Goal: Task Accomplishment & Management: Manage account settings

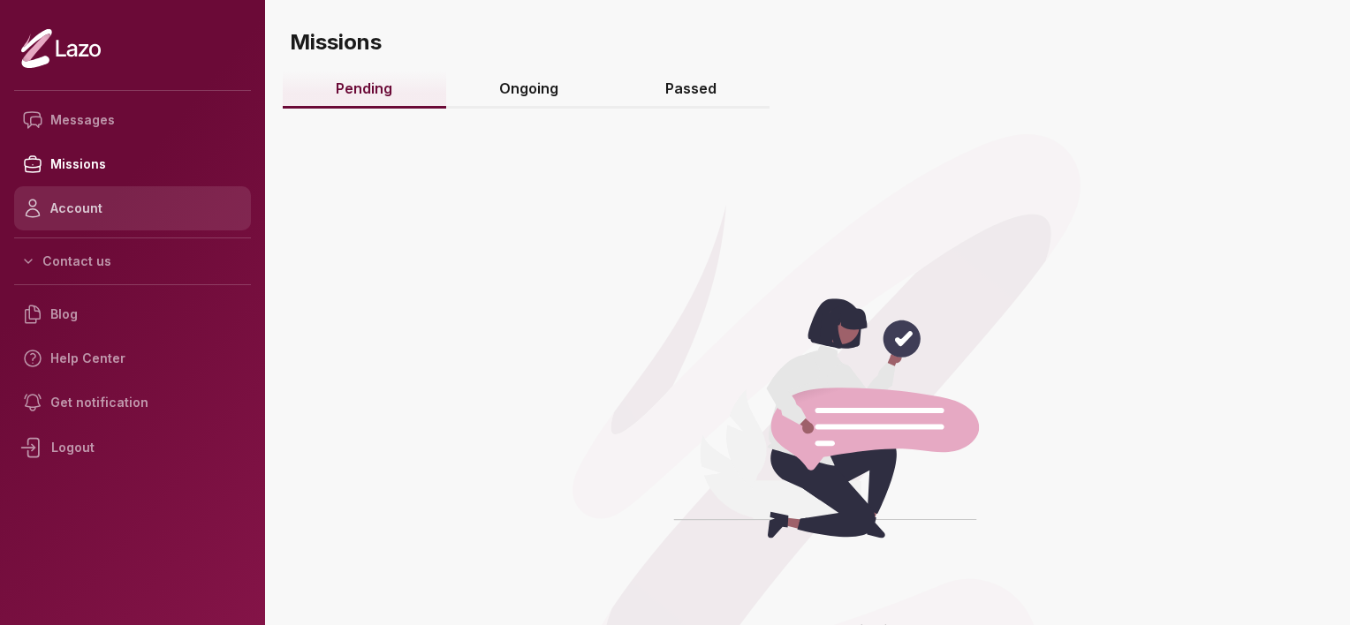
click at [81, 208] on link "Account" at bounding box center [132, 208] width 237 height 44
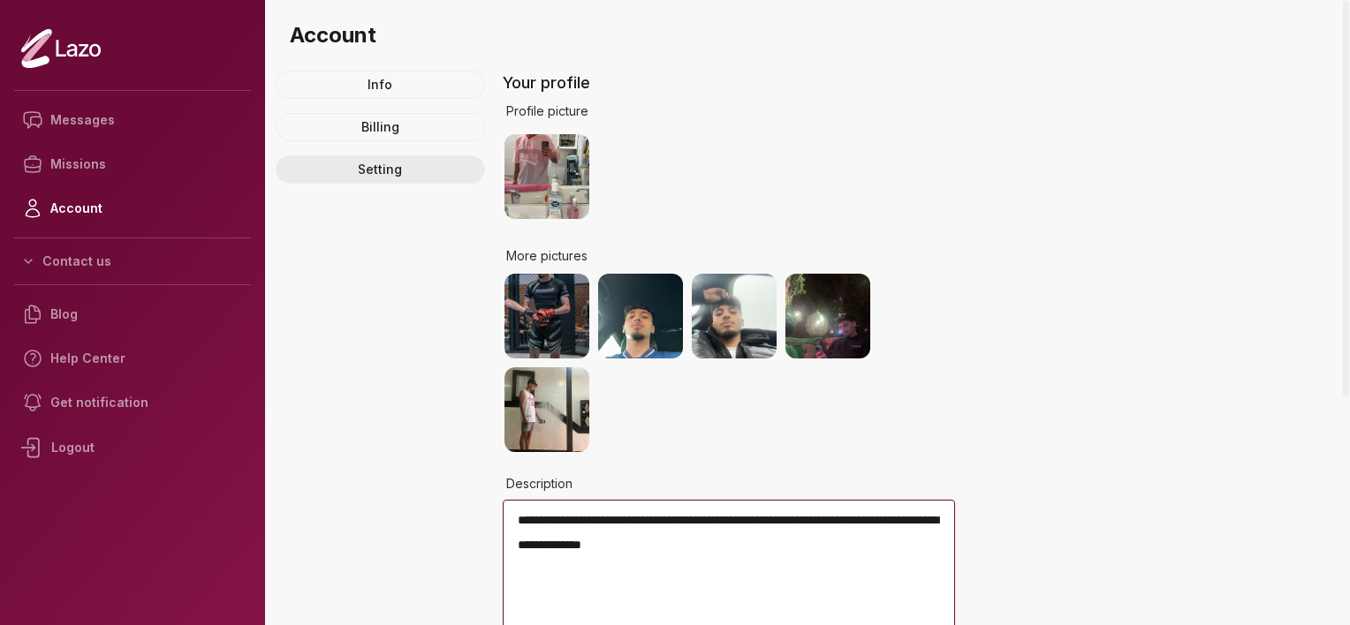
click at [401, 176] on link "Setting" at bounding box center [380, 169] width 209 height 28
select select "****"
select select "*****"
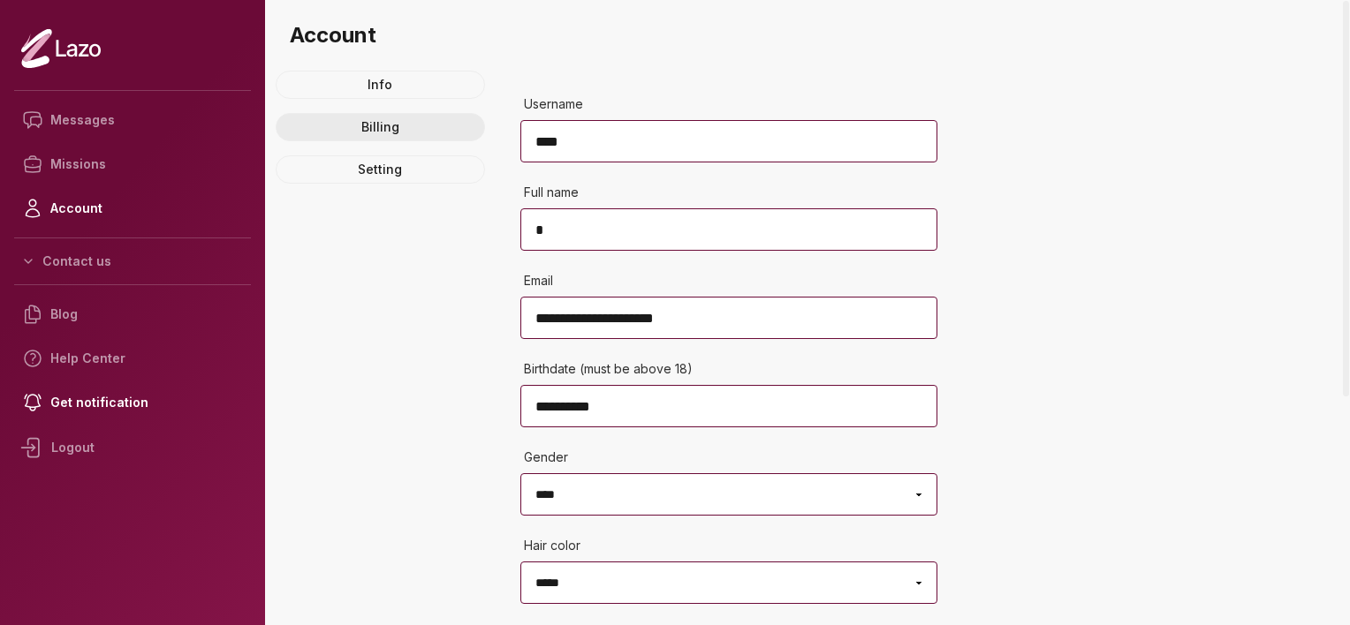
click at [390, 131] on link "Billing" at bounding box center [380, 127] width 209 height 28
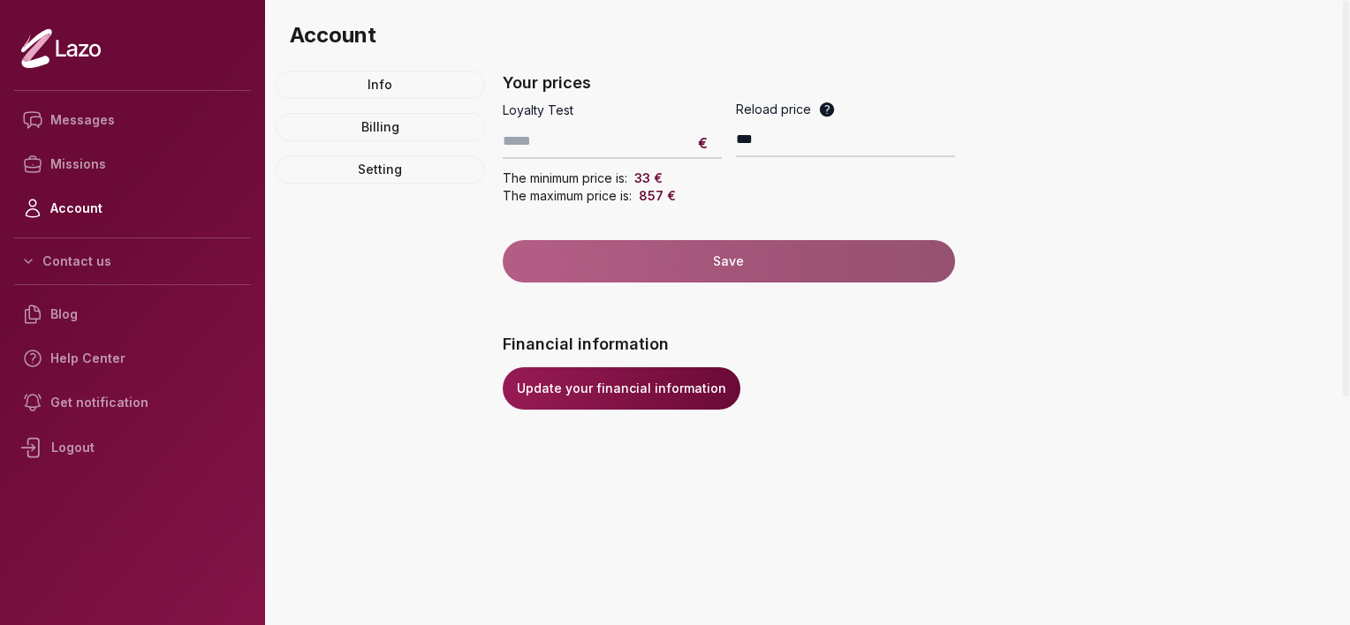
click at [610, 389] on link "Update your financial information" at bounding box center [622, 389] width 238 height 42
click at [106, 219] on link "Account" at bounding box center [132, 208] width 237 height 44
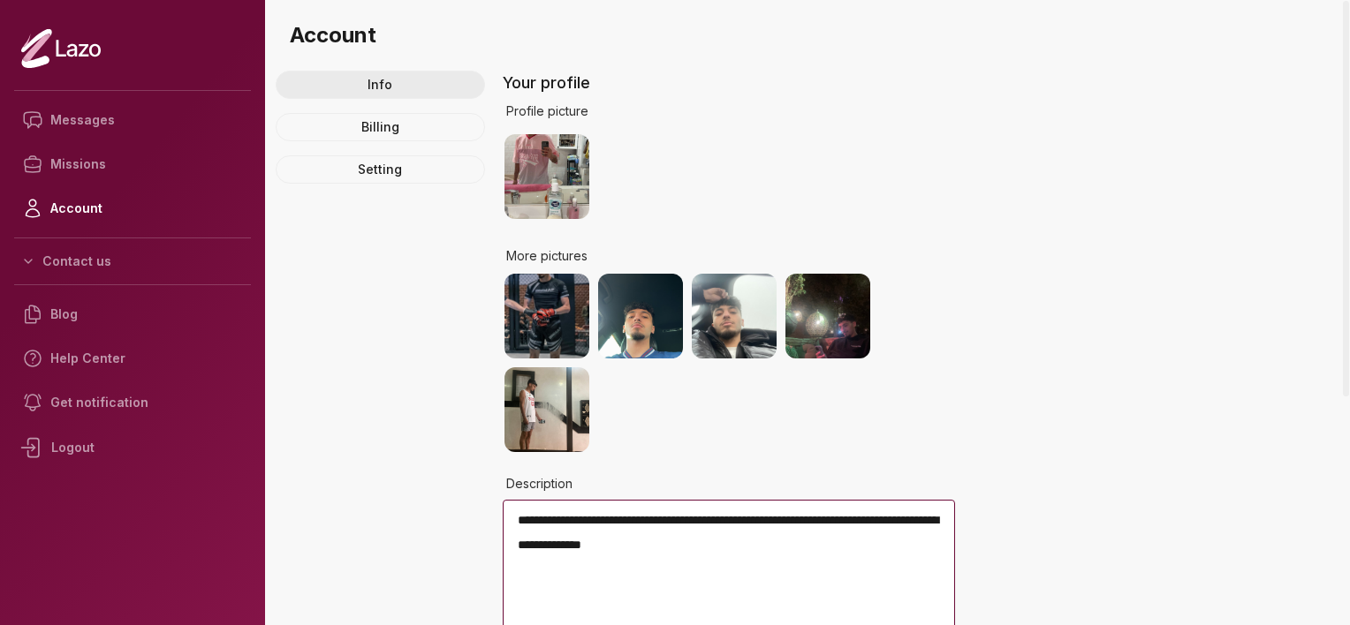
click at [379, 87] on link "Info" at bounding box center [380, 85] width 209 height 28
click at [343, 134] on link "Billing" at bounding box center [380, 127] width 209 height 28
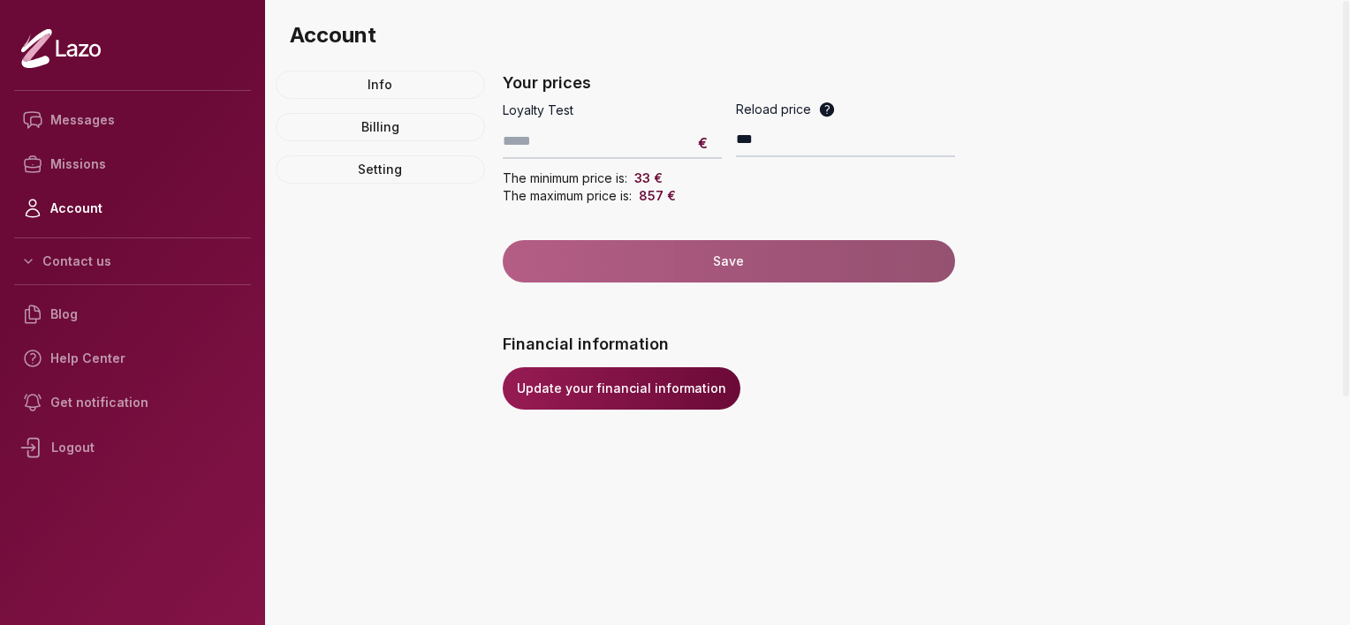
click at [579, 391] on link "Update your financial information" at bounding box center [622, 389] width 238 height 42
click at [63, 125] on link "Messages" at bounding box center [132, 120] width 237 height 44
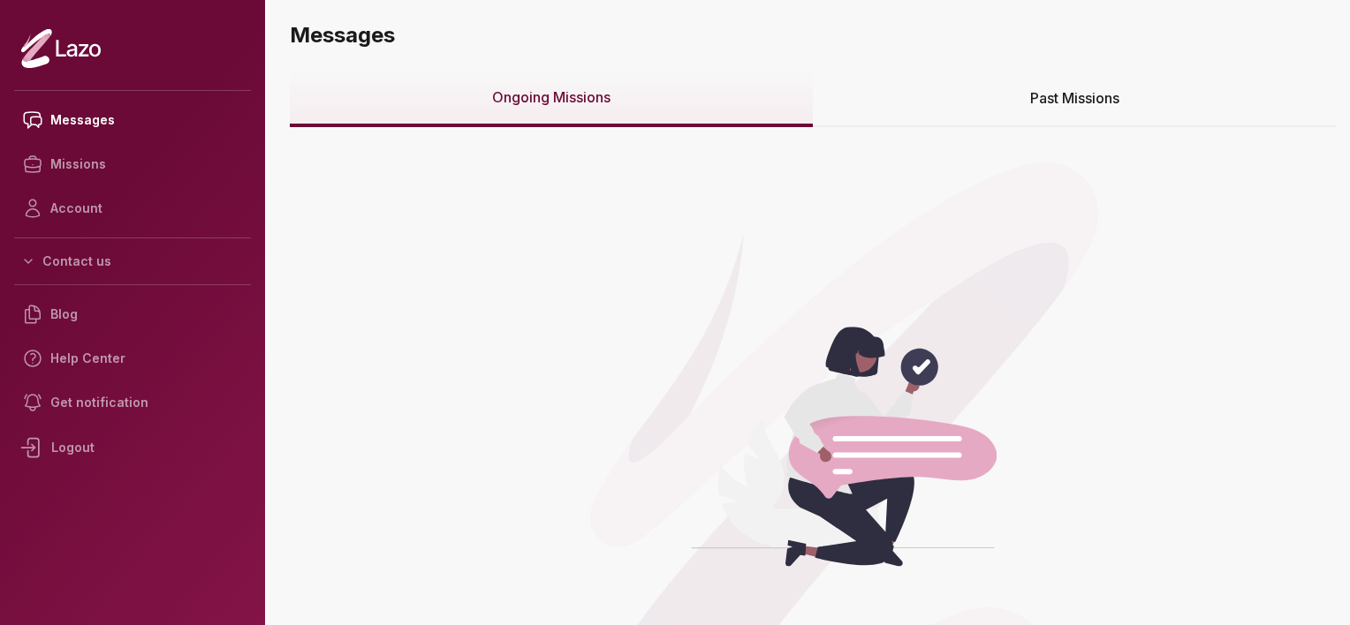
click at [1063, 95] on span "Past Missions" at bounding box center [1074, 97] width 89 height 21
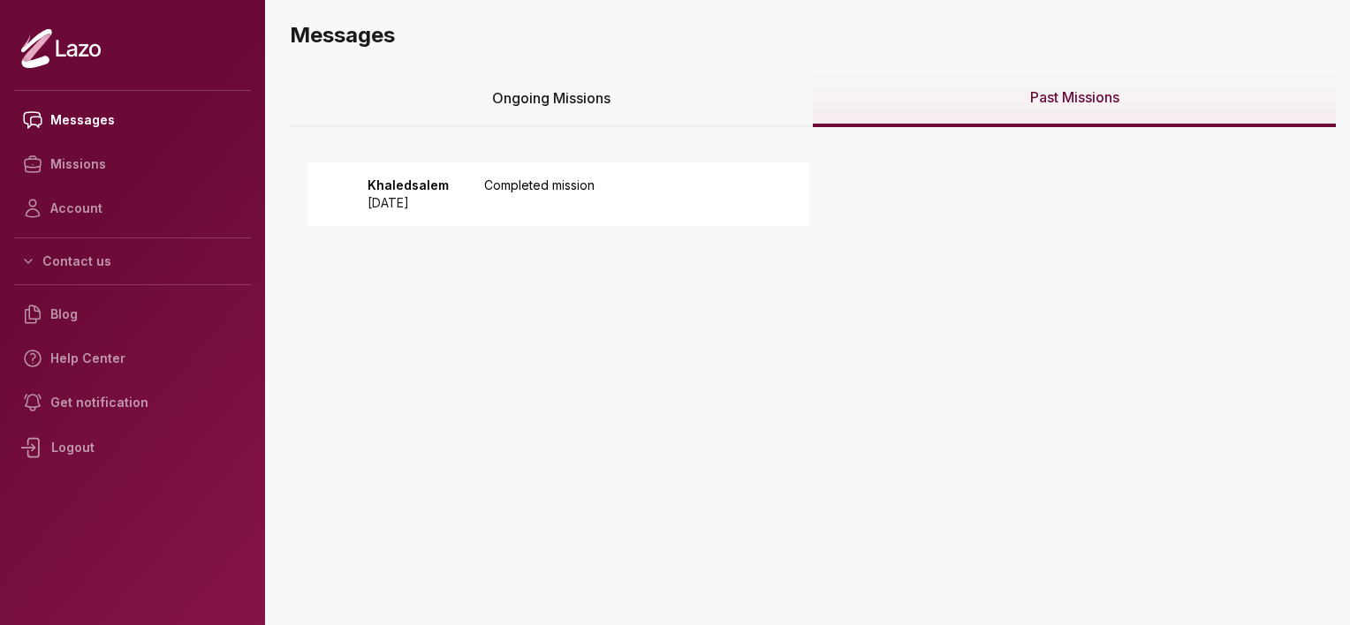
click at [576, 178] on p "Completed mission" at bounding box center [539, 194] width 110 height 35
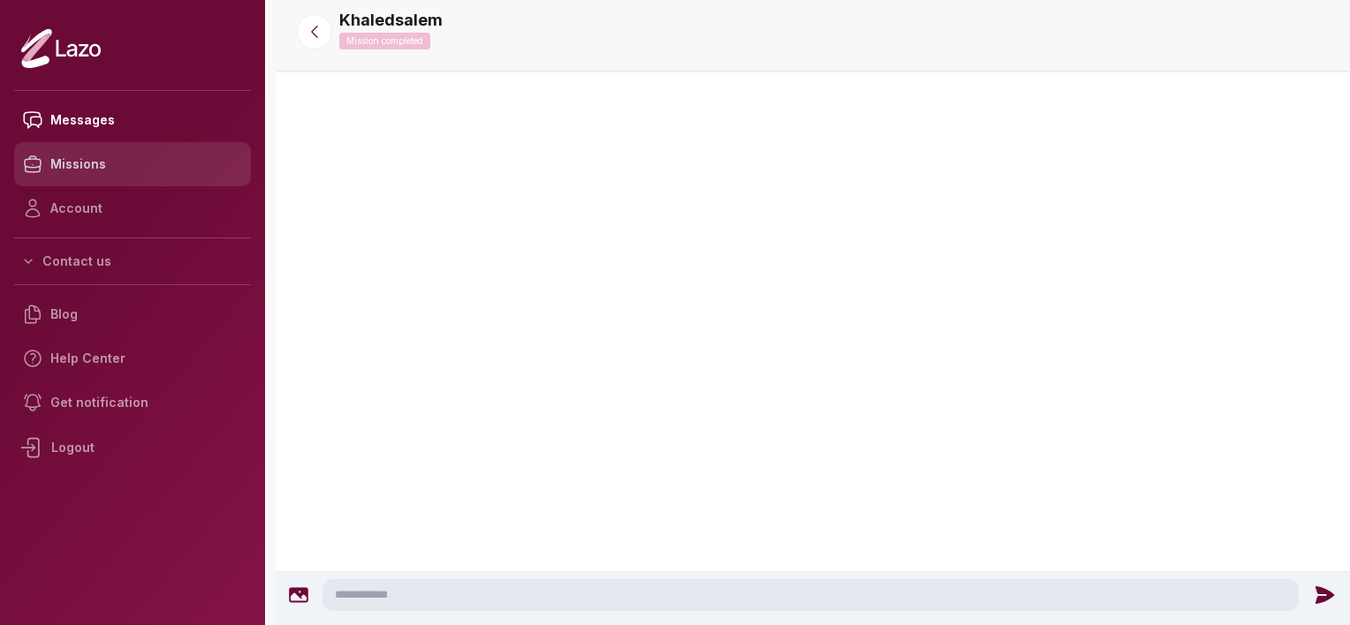
click at [78, 173] on link "Missions" at bounding box center [132, 164] width 237 height 44
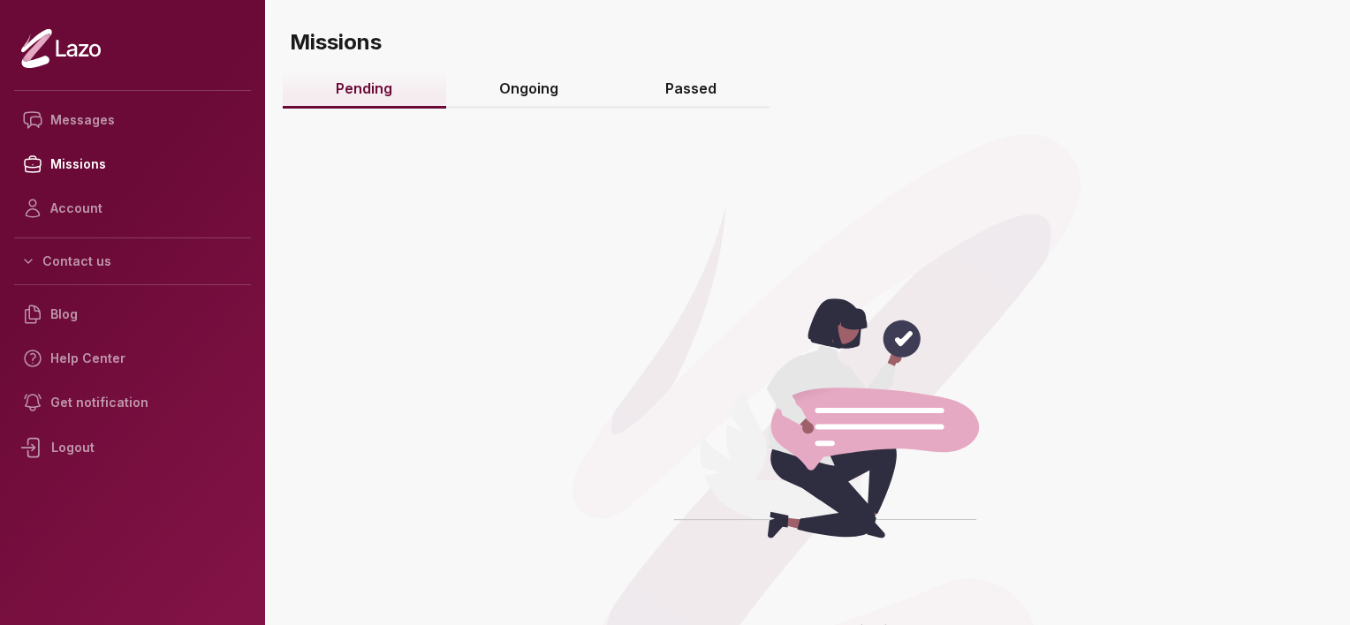
click at [572, 120] on div "You have no missions" at bounding box center [813, 187] width 1046 height 177
click at [520, 95] on link "Ongoing" at bounding box center [529, 90] width 166 height 38
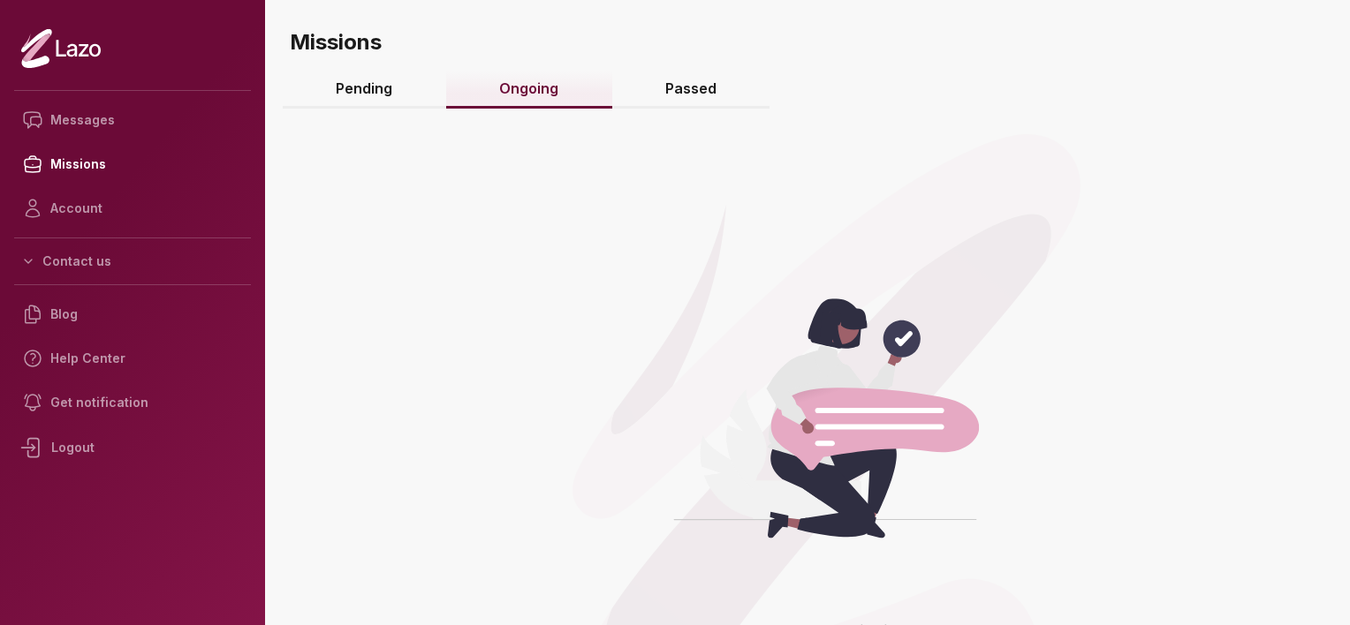
click at [696, 90] on link "Passed" at bounding box center [691, 90] width 158 height 38
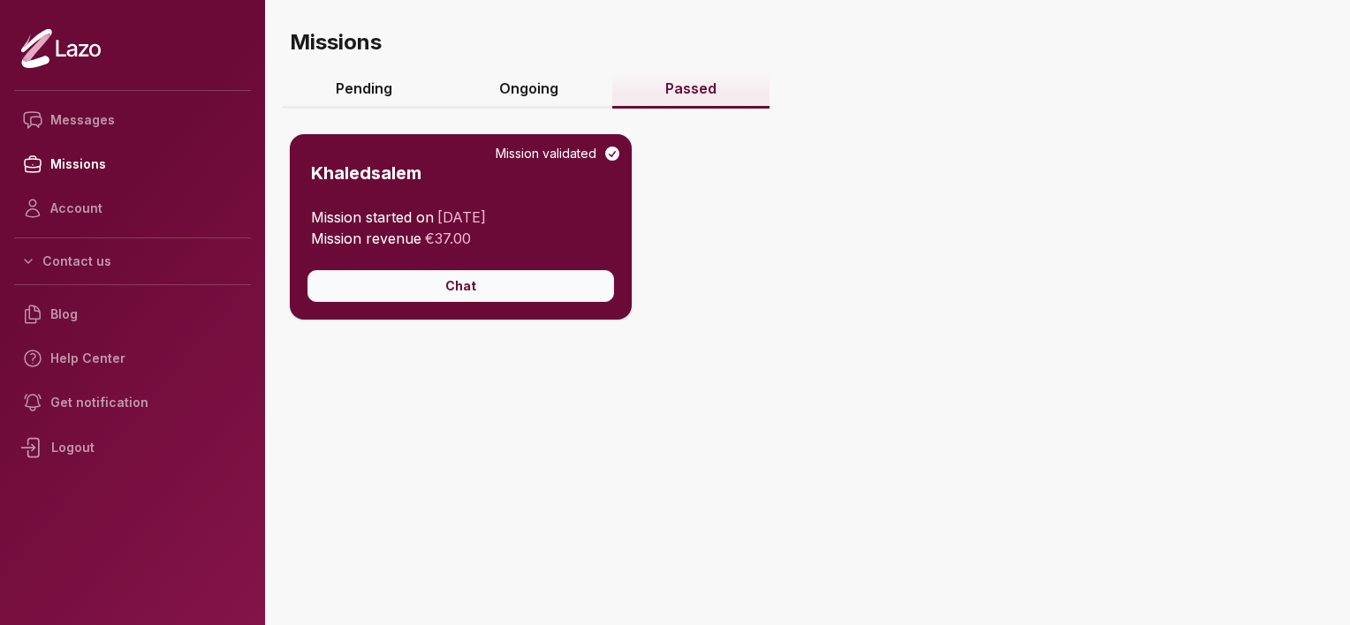
click at [558, 283] on button "Chat" at bounding box center [460, 286] width 307 height 32
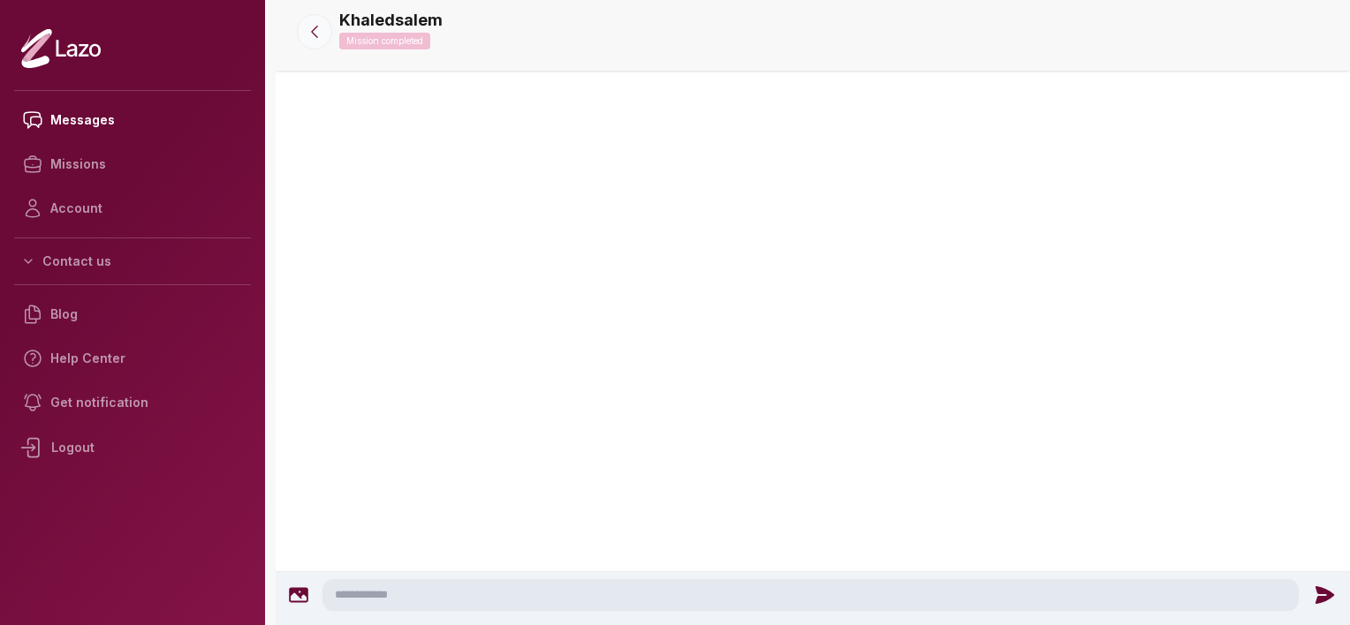
click at [322, 28] on icon at bounding box center [315, 32] width 18 height 18
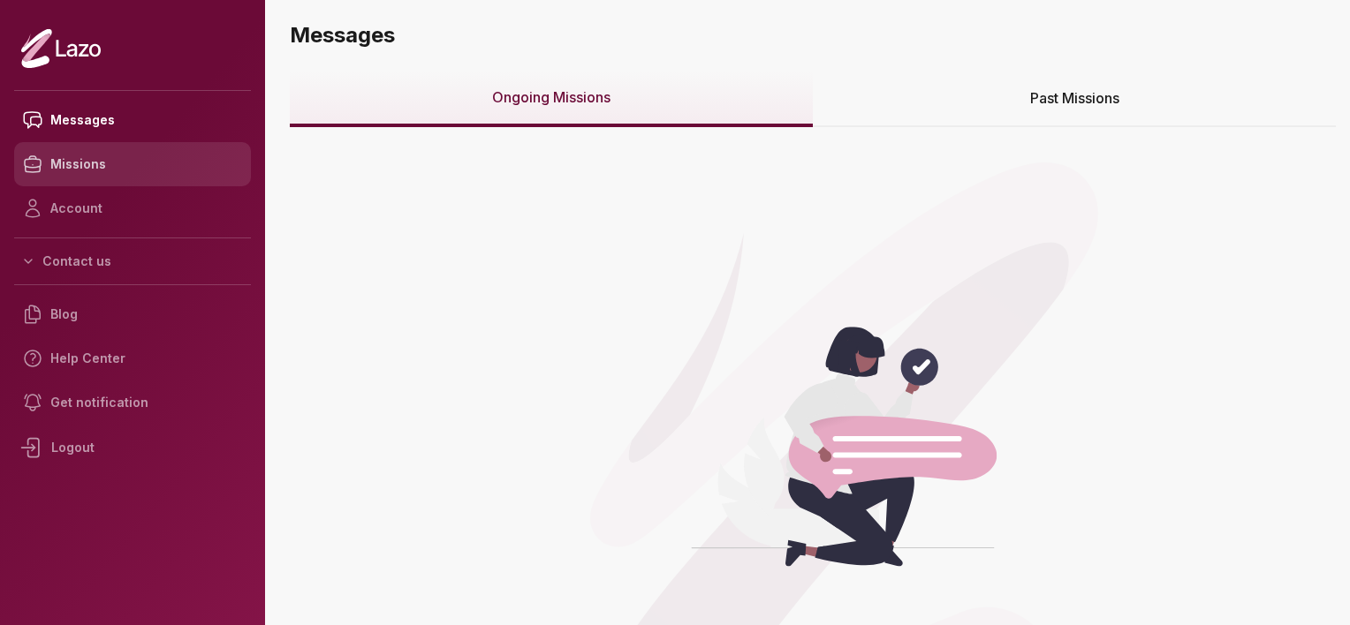
click at [77, 175] on link "Missions" at bounding box center [132, 164] width 237 height 44
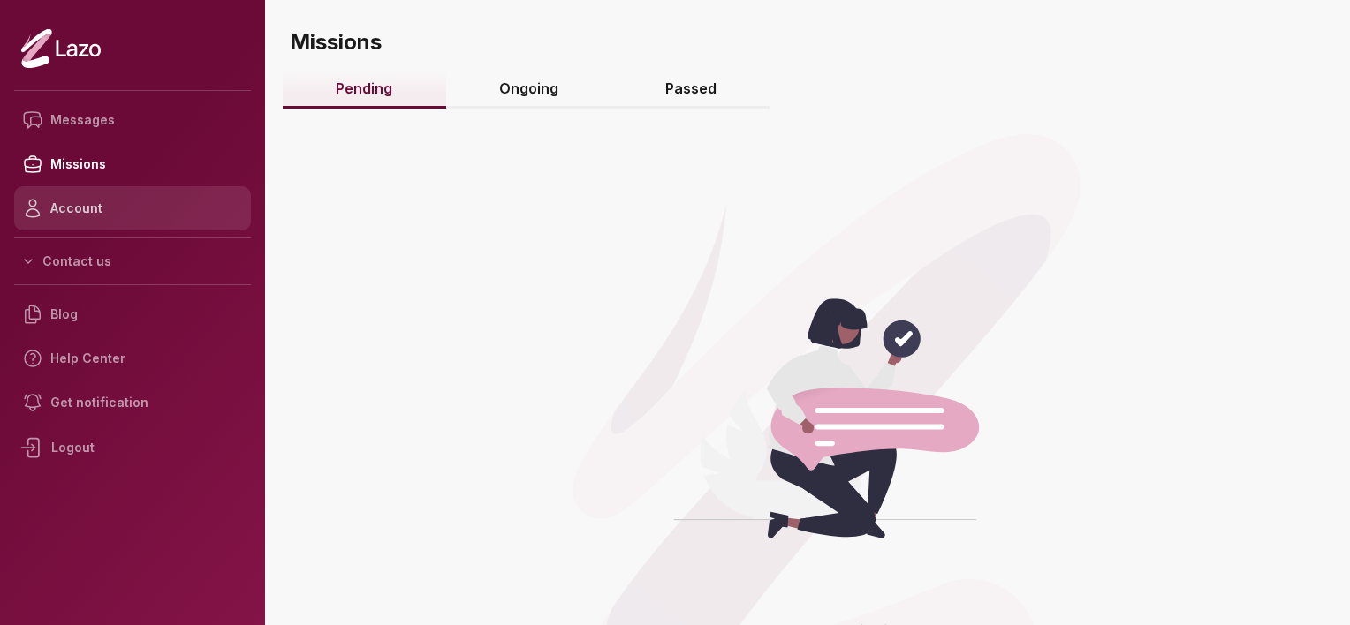
click at [73, 213] on link "Account" at bounding box center [132, 208] width 237 height 44
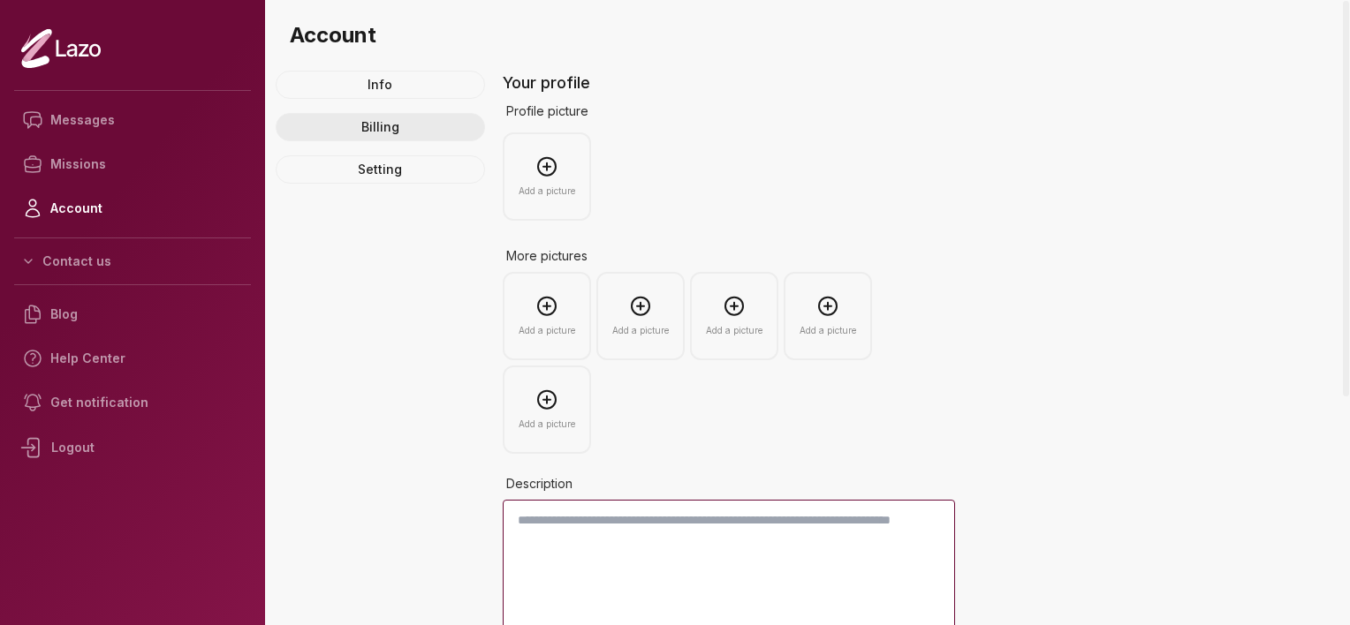
click at [401, 131] on link "Billing" at bounding box center [380, 127] width 209 height 28
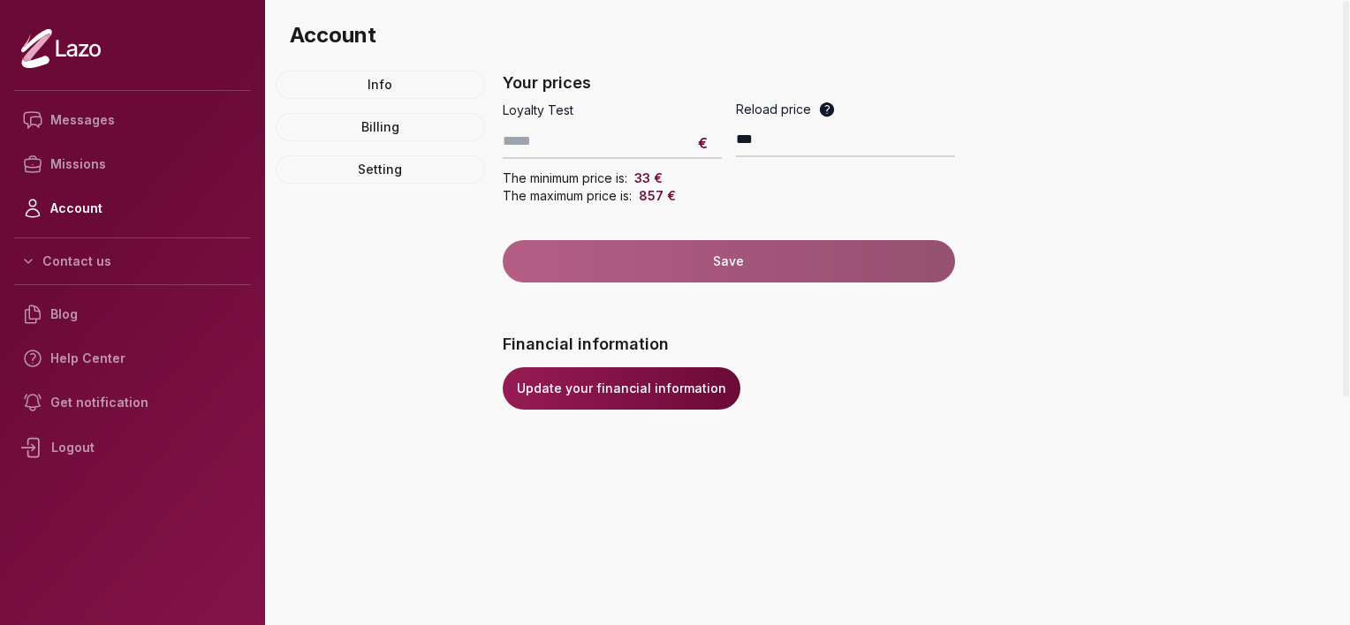
click at [604, 383] on link "Update your financial information" at bounding box center [622, 389] width 238 height 42
click at [106, 163] on link "Missions" at bounding box center [132, 164] width 237 height 44
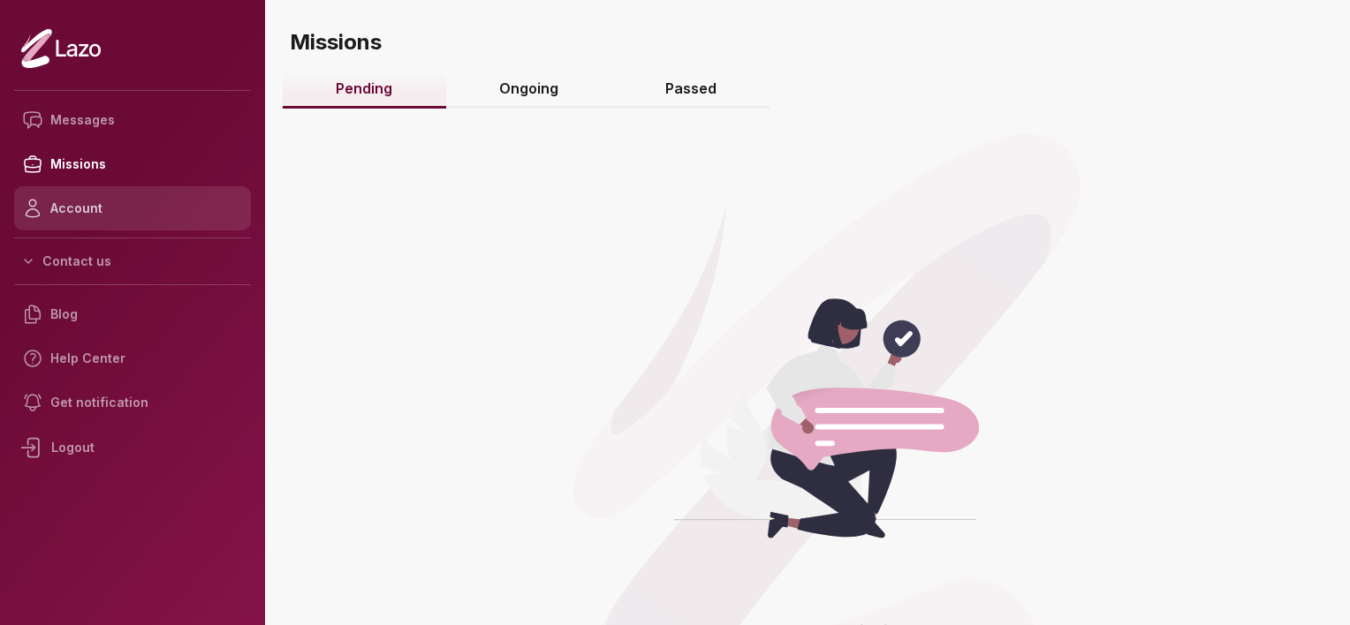
click at [88, 216] on link "Account" at bounding box center [132, 208] width 237 height 44
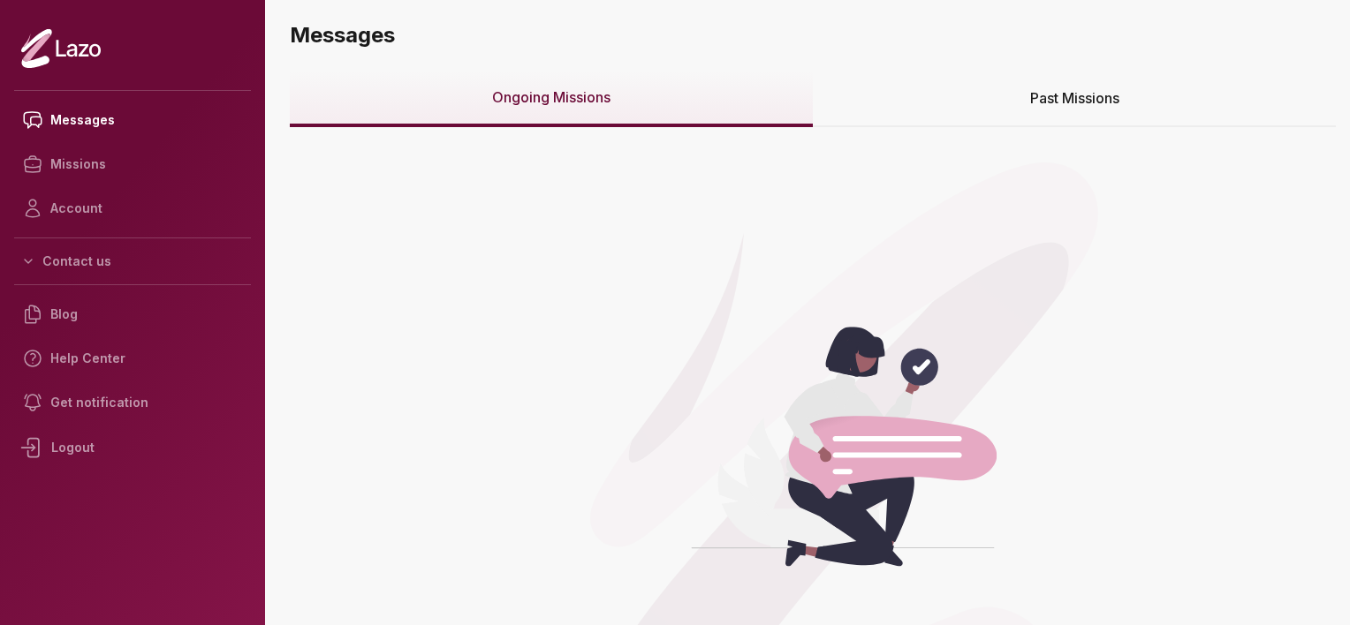
click at [1048, 110] on div "Past Missions" at bounding box center [1074, 99] width 523 height 57
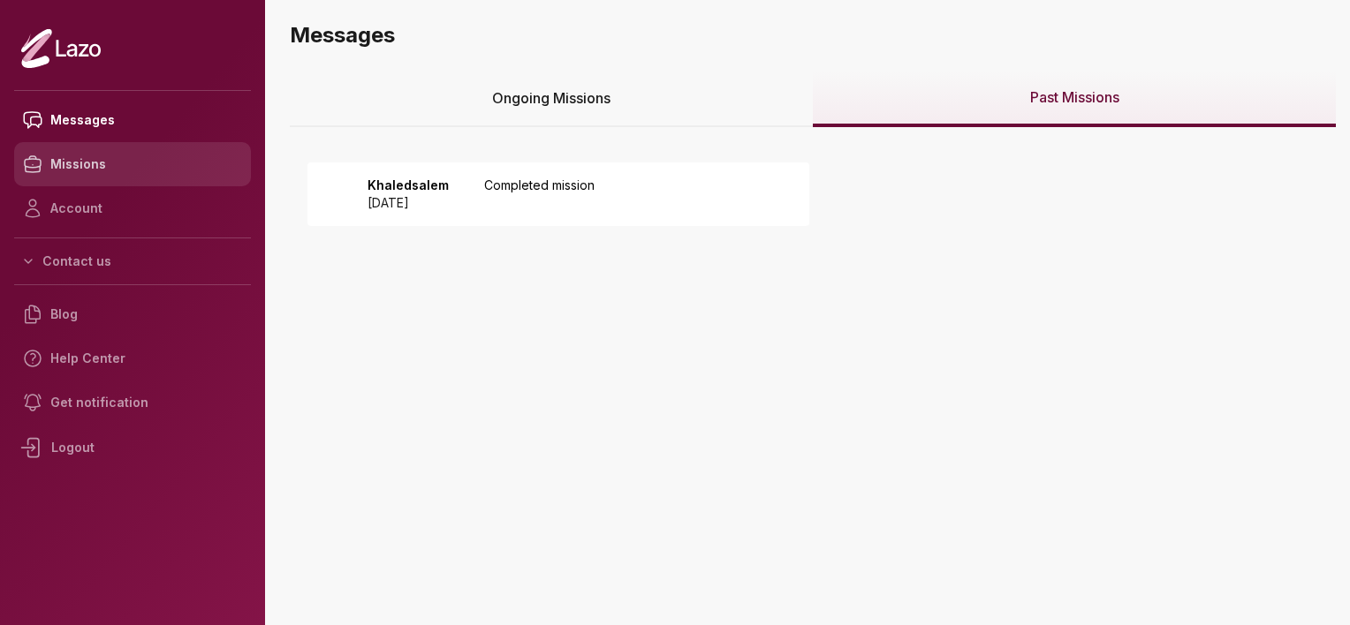
click at [100, 158] on link "Missions" at bounding box center [132, 164] width 237 height 44
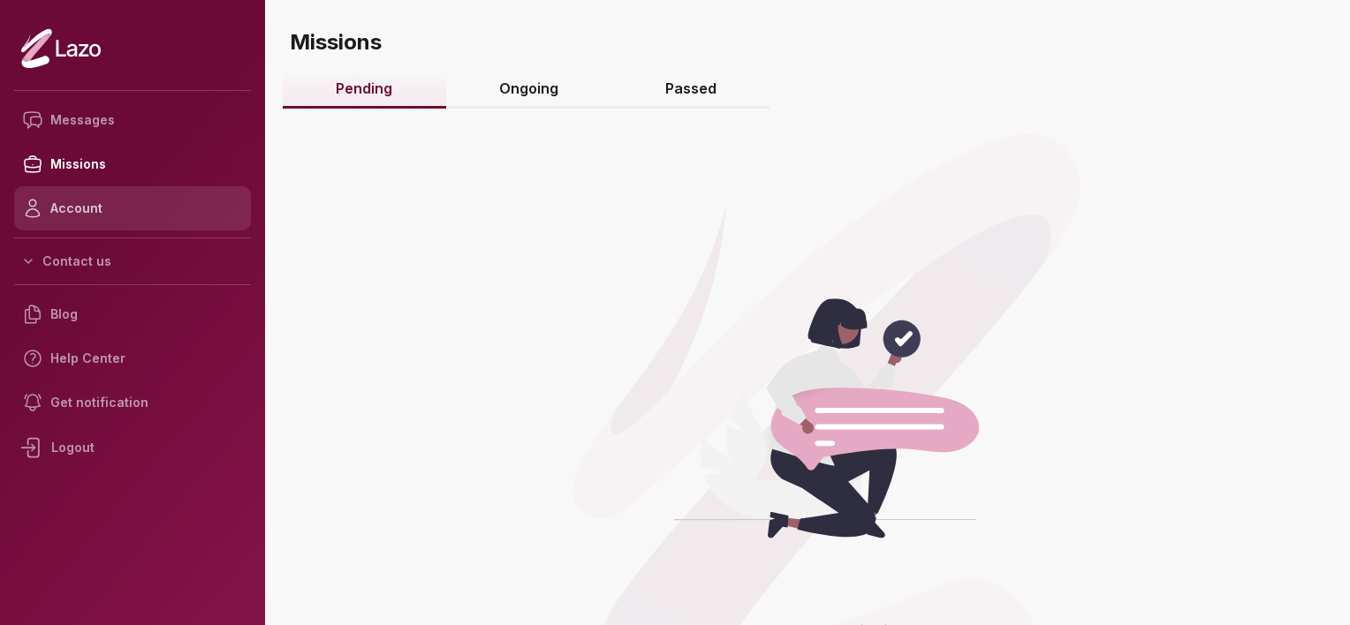
click at [81, 218] on link "Account" at bounding box center [132, 208] width 237 height 44
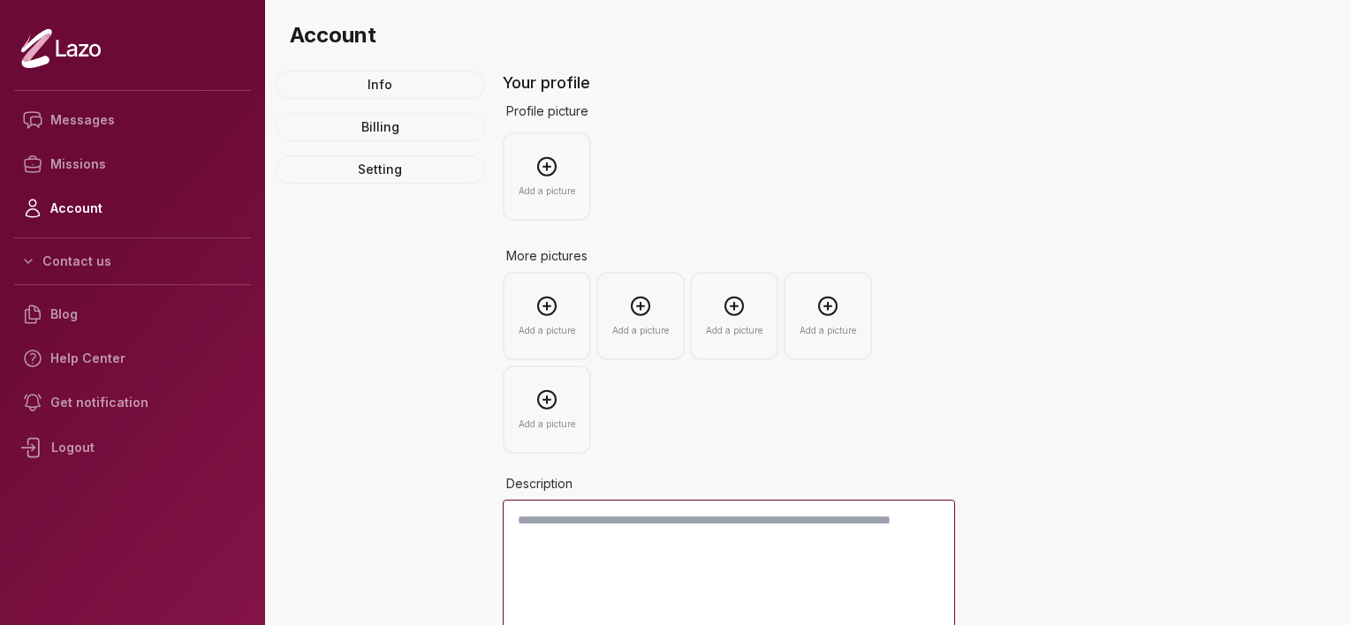
click at [68, 447] on div "Logout" at bounding box center [132, 448] width 237 height 46
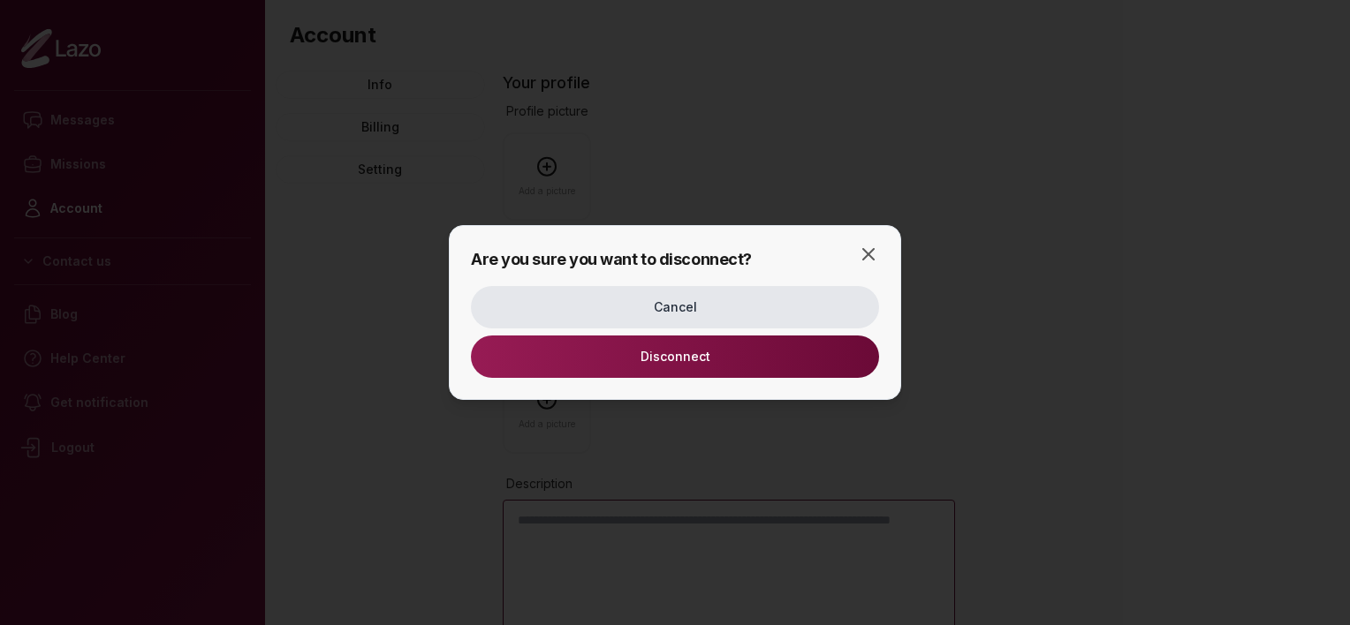
click at [721, 357] on button "Disconnect" at bounding box center [675, 357] width 408 height 42
